Goal: Transaction & Acquisition: Purchase product/service

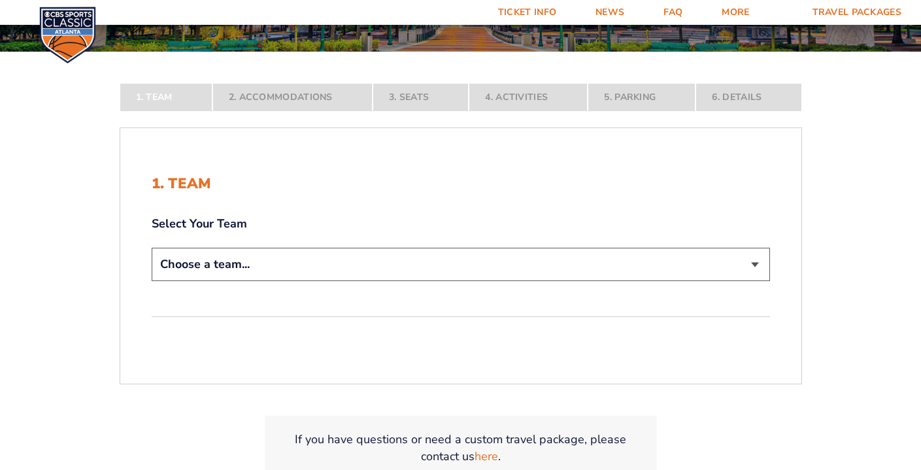
scroll to position [222, 0]
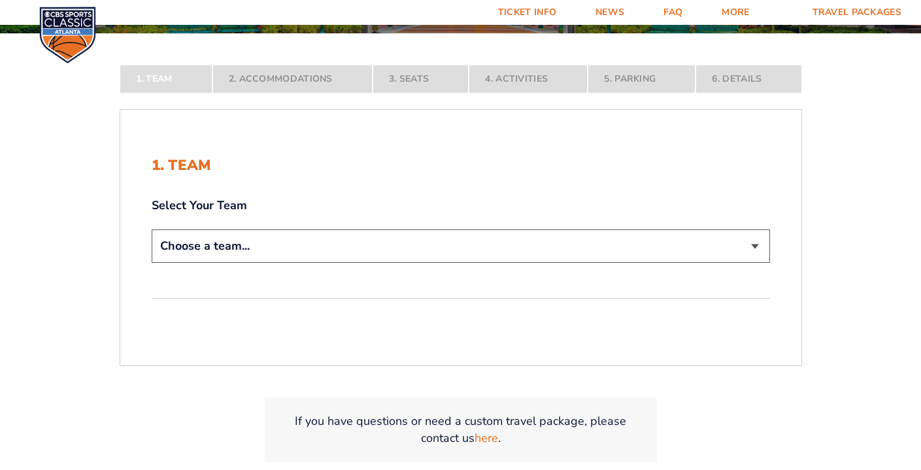
select select "20108"
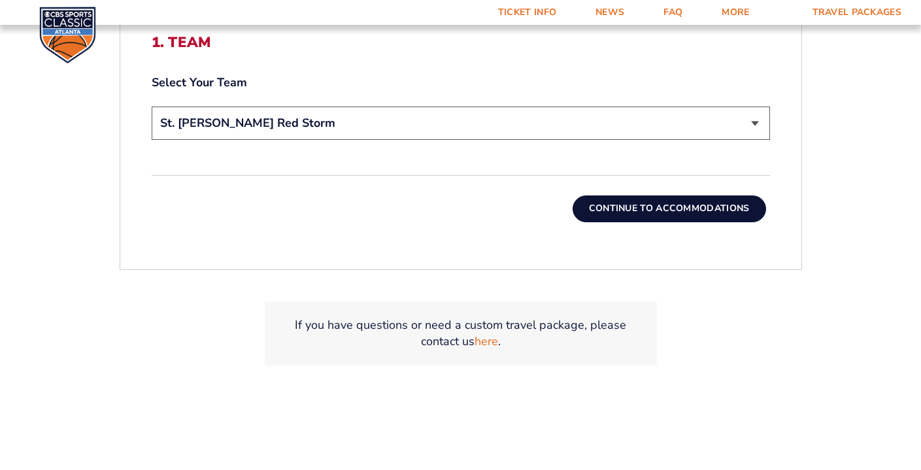
scroll to position [449, 0]
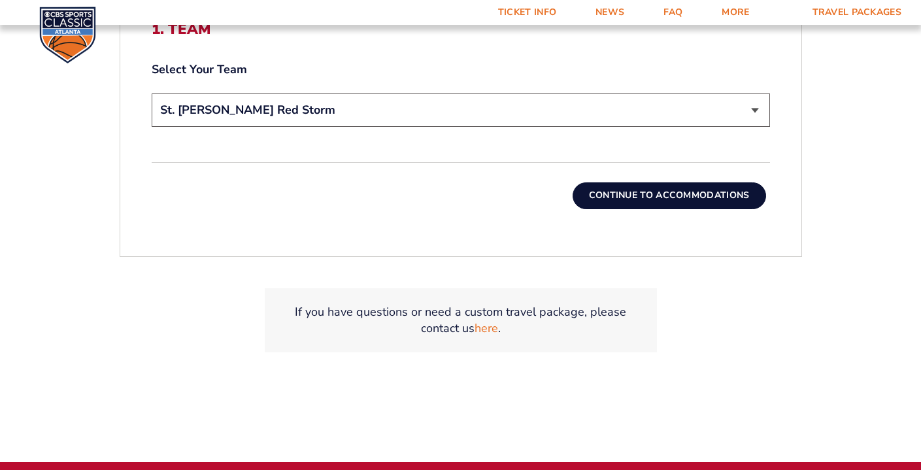
click at [689, 193] on button "Continue To Accommodations" at bounding box center [668, 195] width 193 height 26
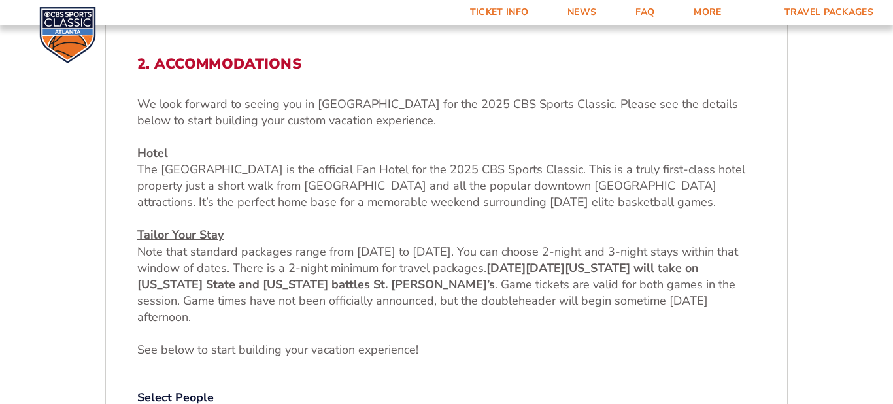
scroll to position [401, 0]
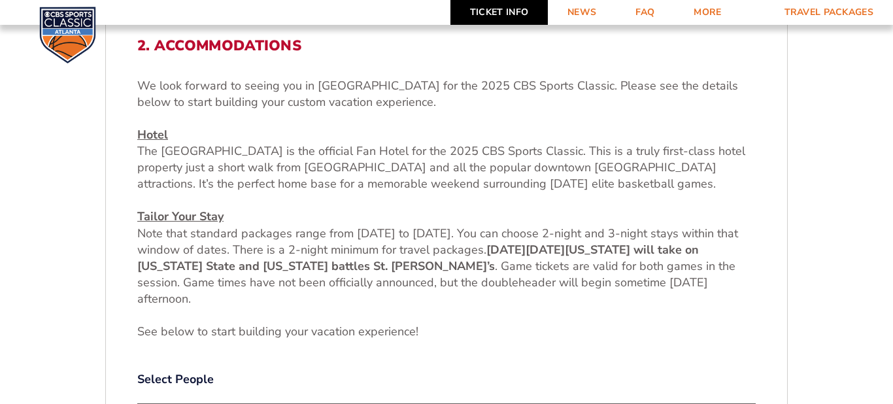
click at [512, 14] on link "Ticket Info" at bounding box center [498, 12] width 97 height 25
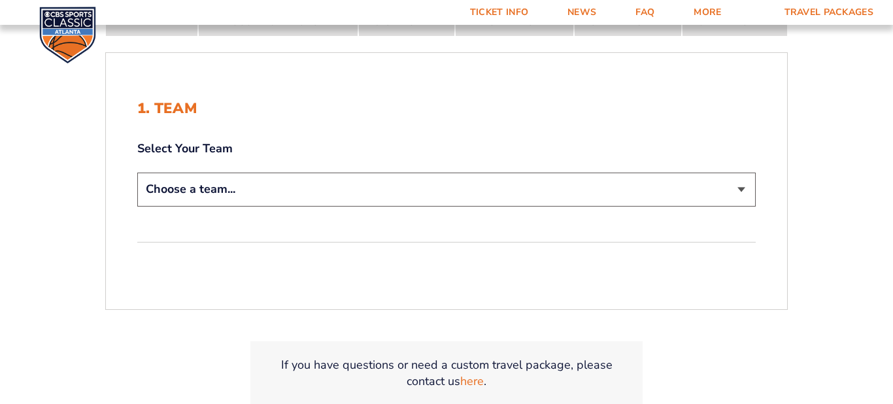
scroll to position [248, 0]
select select "20108"
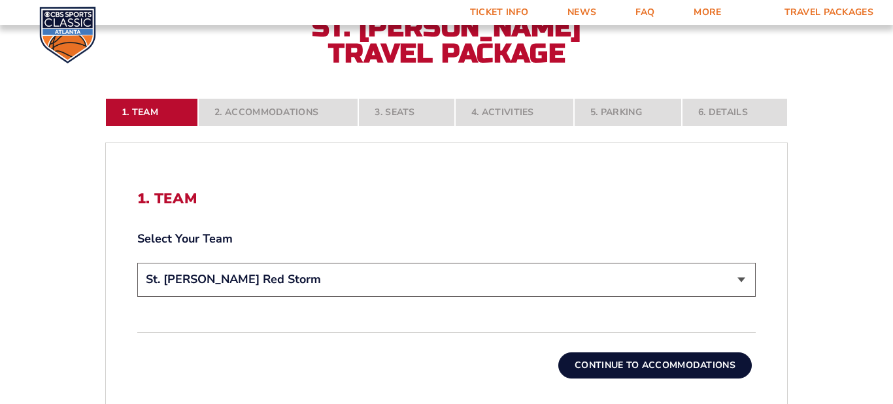
click at [708, 359] on button "Continue To Accommodations" at bounding box center [654, 365] width 193 height 26
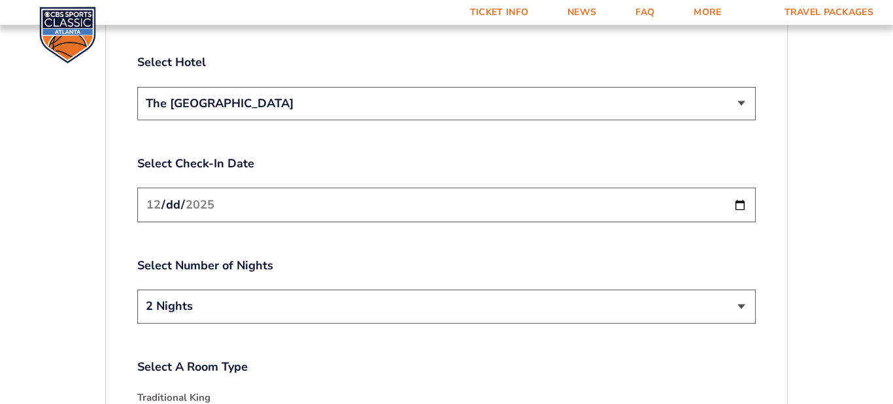
scroll to position [1587, 0]
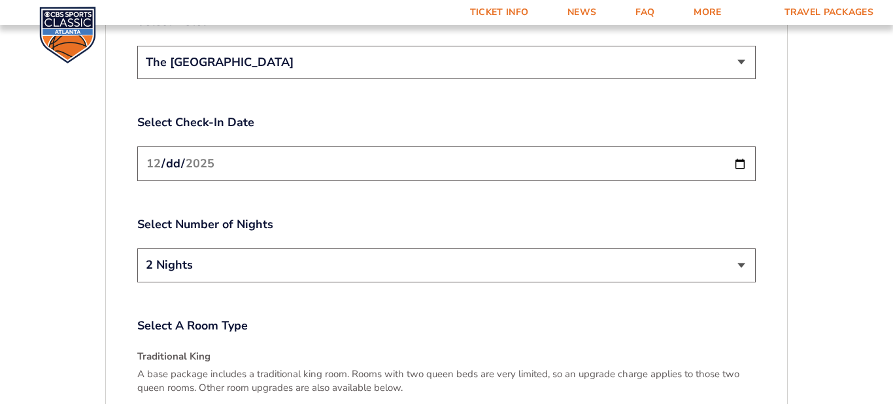
click at [565, 150] on input "[DATE]" at bounding box center [446, 163] width 618 height 35
type input "[DATE]"
click at [329, 218] on label "Select Number of Nights" at bounding box center [446, 224] width 618 height 16
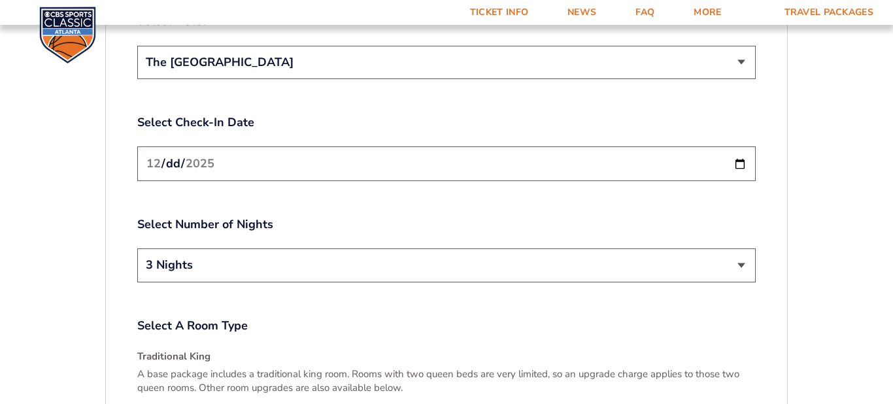
select select "2 Nights"
click at [178, 146] on input "[DATE]" at bounding box center [446, 163] width 618 height 35
type input "[DATE]"
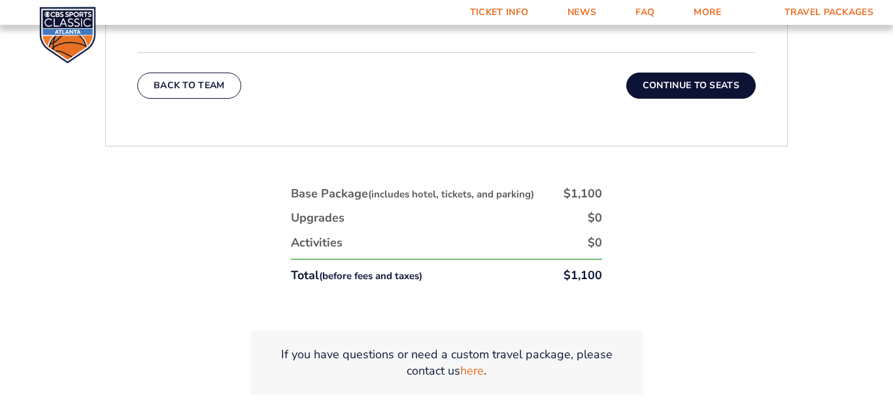
scroll to position [2177, 0]
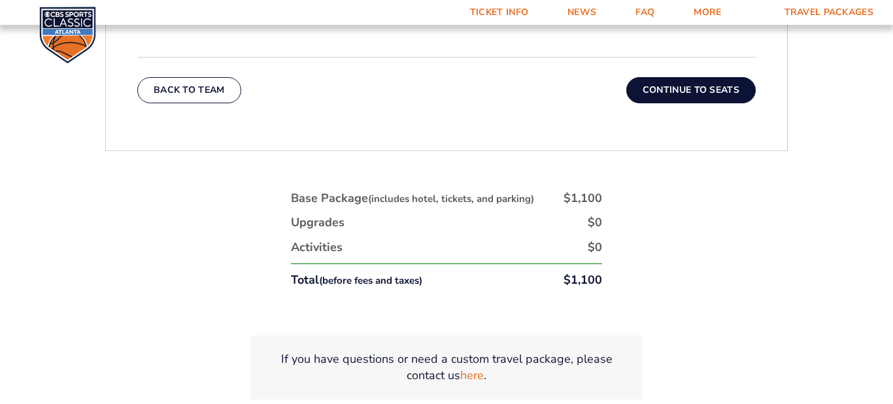
click at [668, 78] on button "Continue To Seats" at bounding box center [690, 90] width 129 height 26
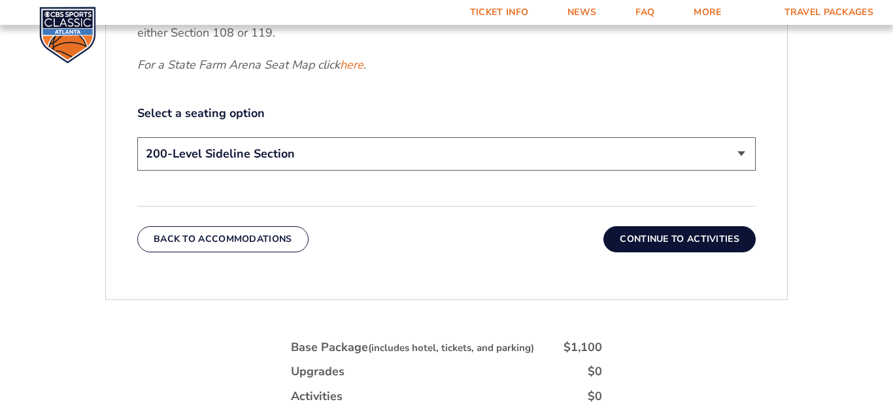
scroll to position [659, 0]
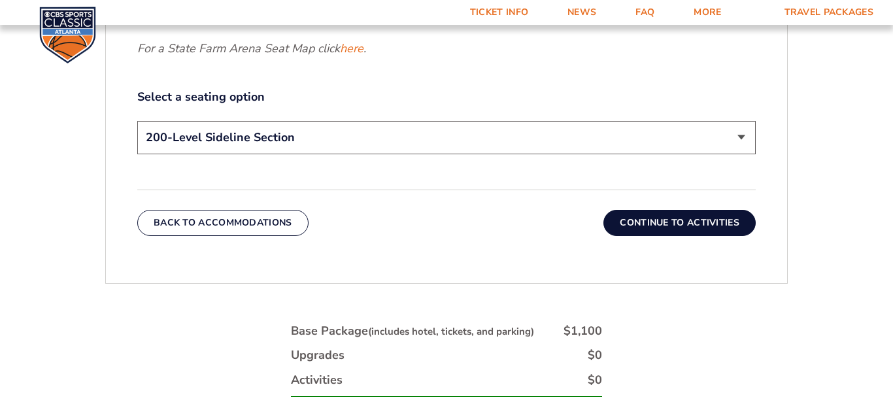
click at [731, 225] on button "Continue To Activities" at bounding box center [679, 223] width 152 height 26
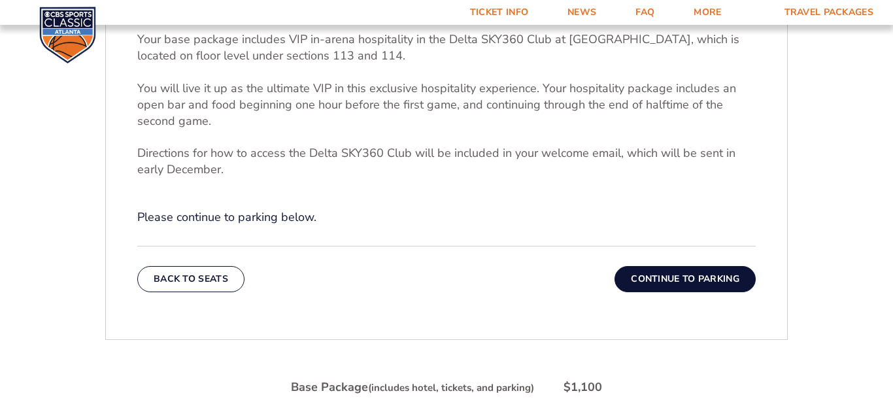
scroll to position [409, 0]
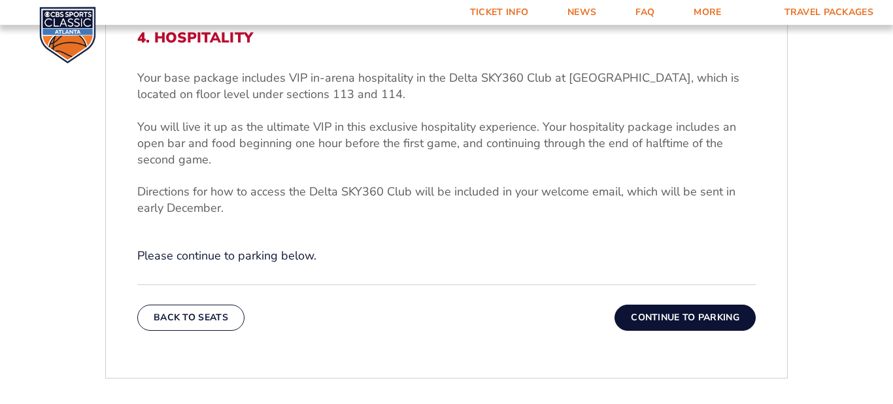
click at [713, 317] on button "Continue To Parking" at bounding box center [684, 318] width 141 height 26
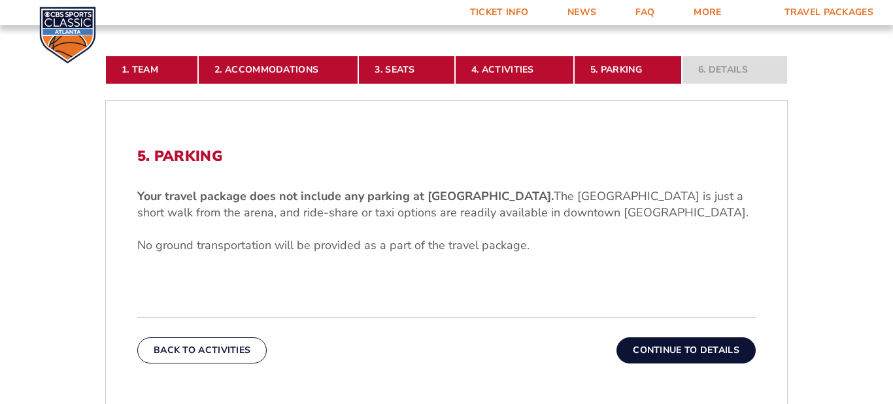
scroll to position [293, 0]
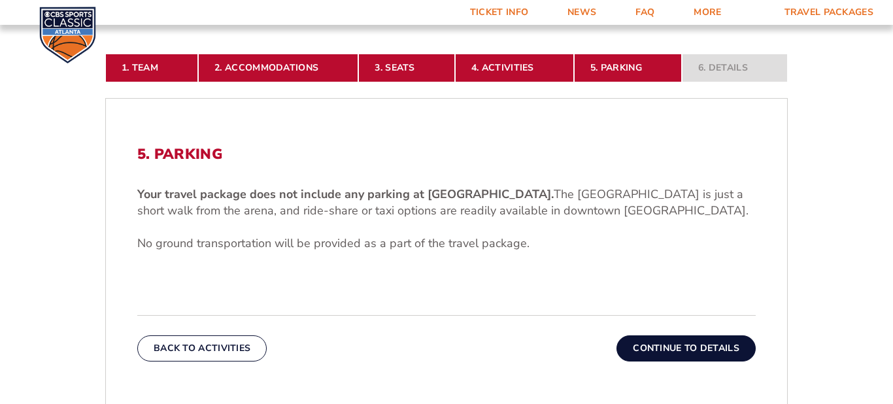
click at [697, 343] on button "Continue To Details" at bounding box center [685, 348] width 139 height 26
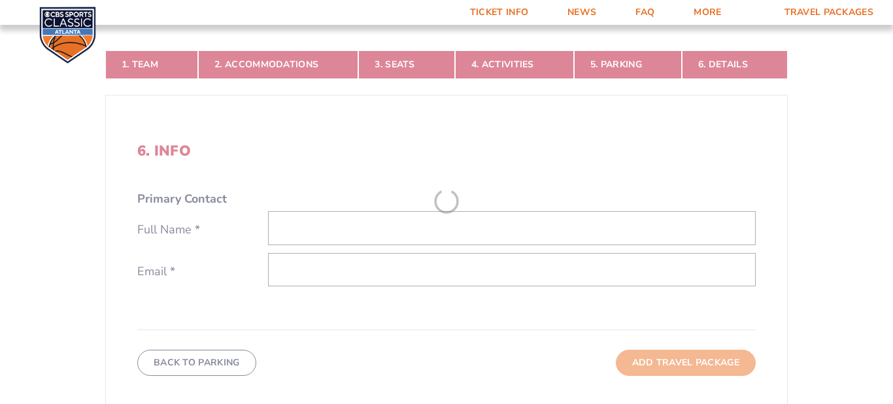
scroll to position [320, 0]
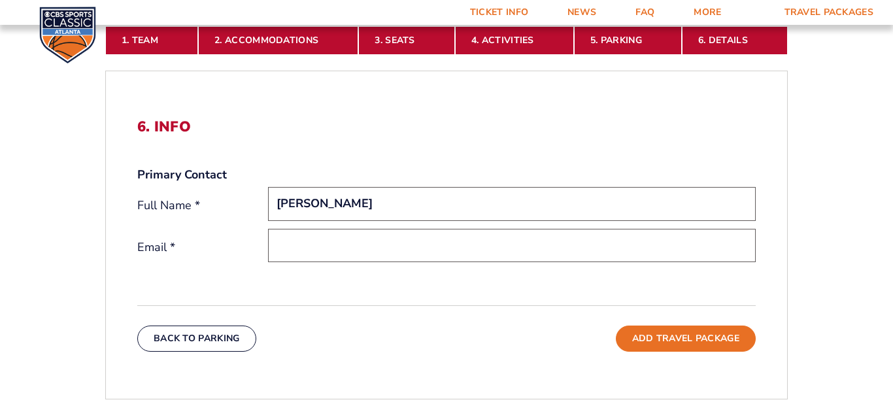
type input "[PERSON_NAME]"
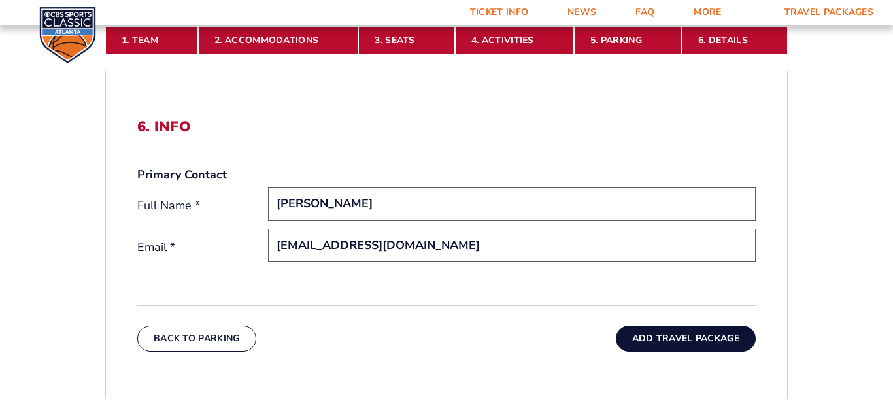
type input "[EMAIL_ADDRESS][DOMAIN_NAME]"
click at [659, 337] on button "Add Travel Package" at bounding box center [686, 338] width 140 height 26
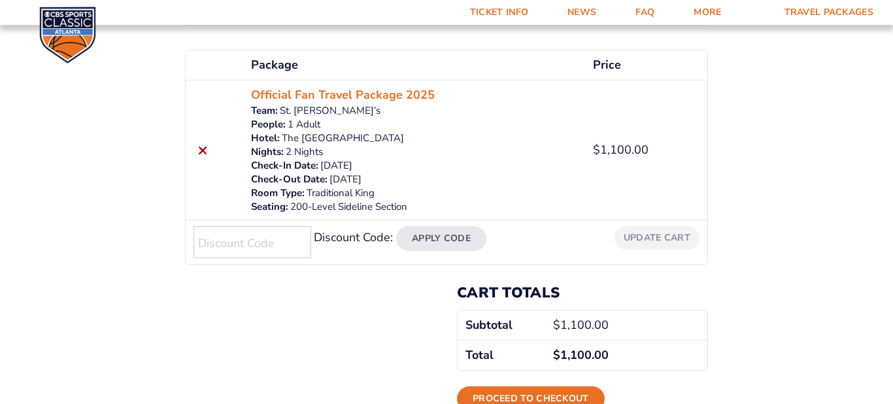
scroll to position [205, 0]
